Goal: Information Seeking & Learning: Check status

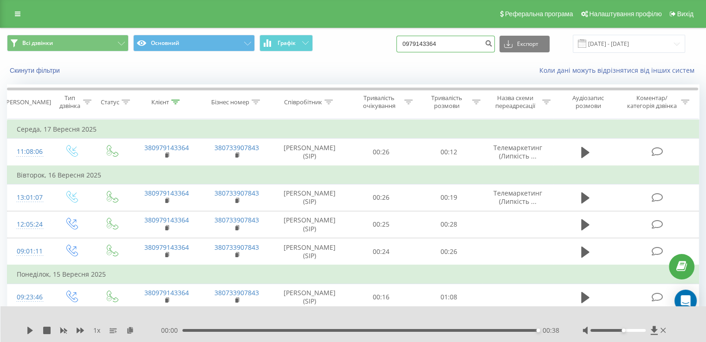
click at [430, 43] on input "0979143364" at bounding box center [445, 44] width 98 height 17
paste input "664717993"
type input "0664717993"
click at [495, 45] on button "submit" at bounding box center [488, 44] width 13 height 17
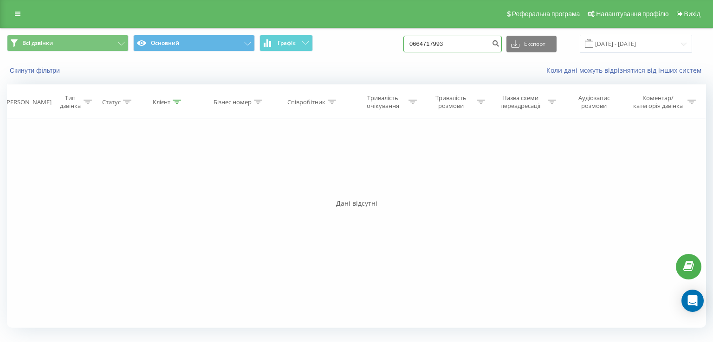
click at [433, 45] on input "0664717993" at bounding box center [452, 44] width 98 height 17
paste input "984312832"
type input "0984312832"
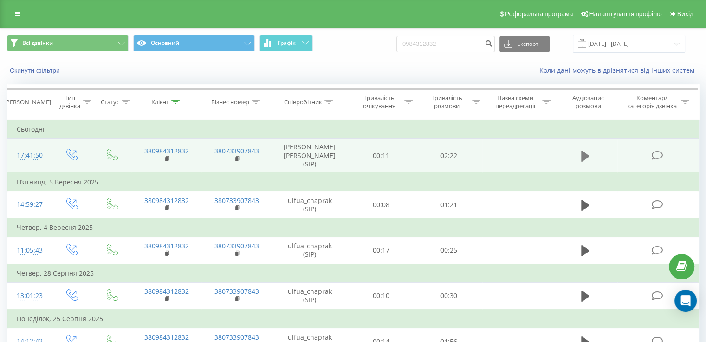
click at [585, 151] on icon at bounding box center [585, 155] width 8 height 11
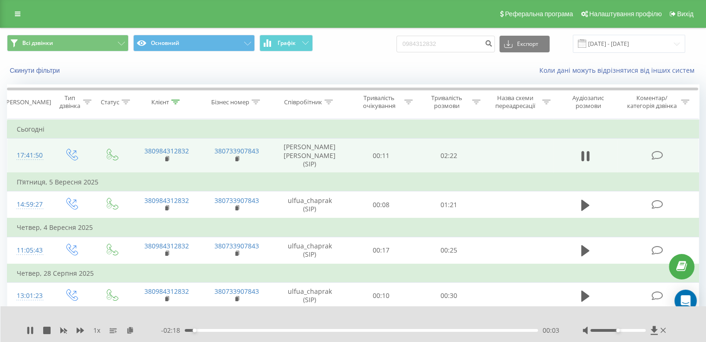
click at [585, 151] on icon at bounding box center [585, 156] width 8 height 13
click at [584, 151] on icon at bounding box center [585, 155] width 8 height 11
click at [446, 314] on div at bounding box center [346, 319] width 513 height 10
click at [187, 331] on div "01:26" at bounding box center [361, 330] width 353 height 3
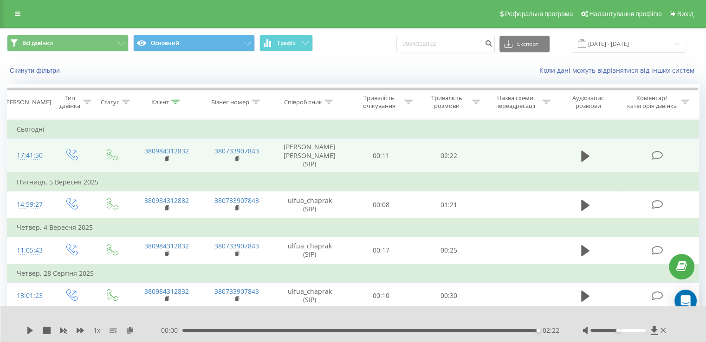
click at [187, 331] on div "02:22" at bounding box center [359, 330] width 355 height 3
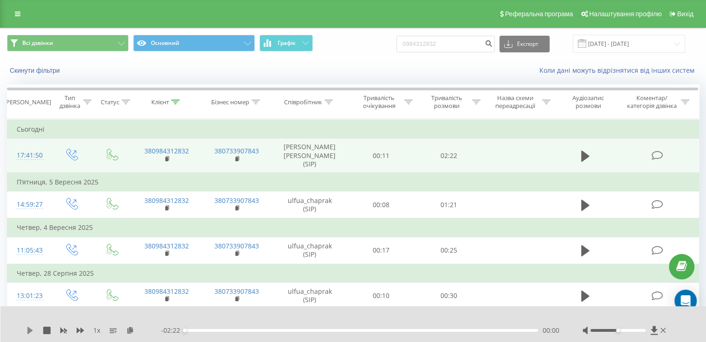
click at [28, 332] on icon at bounding box center [30, 330] width 6 height 7
click at [202, 331] on div "00:07" at bounding box center [361, 330] width 353 height 3
click at [27, 329] on icon at bounding box center [28, 330] width 2 height 7
